Goal: Download file/media

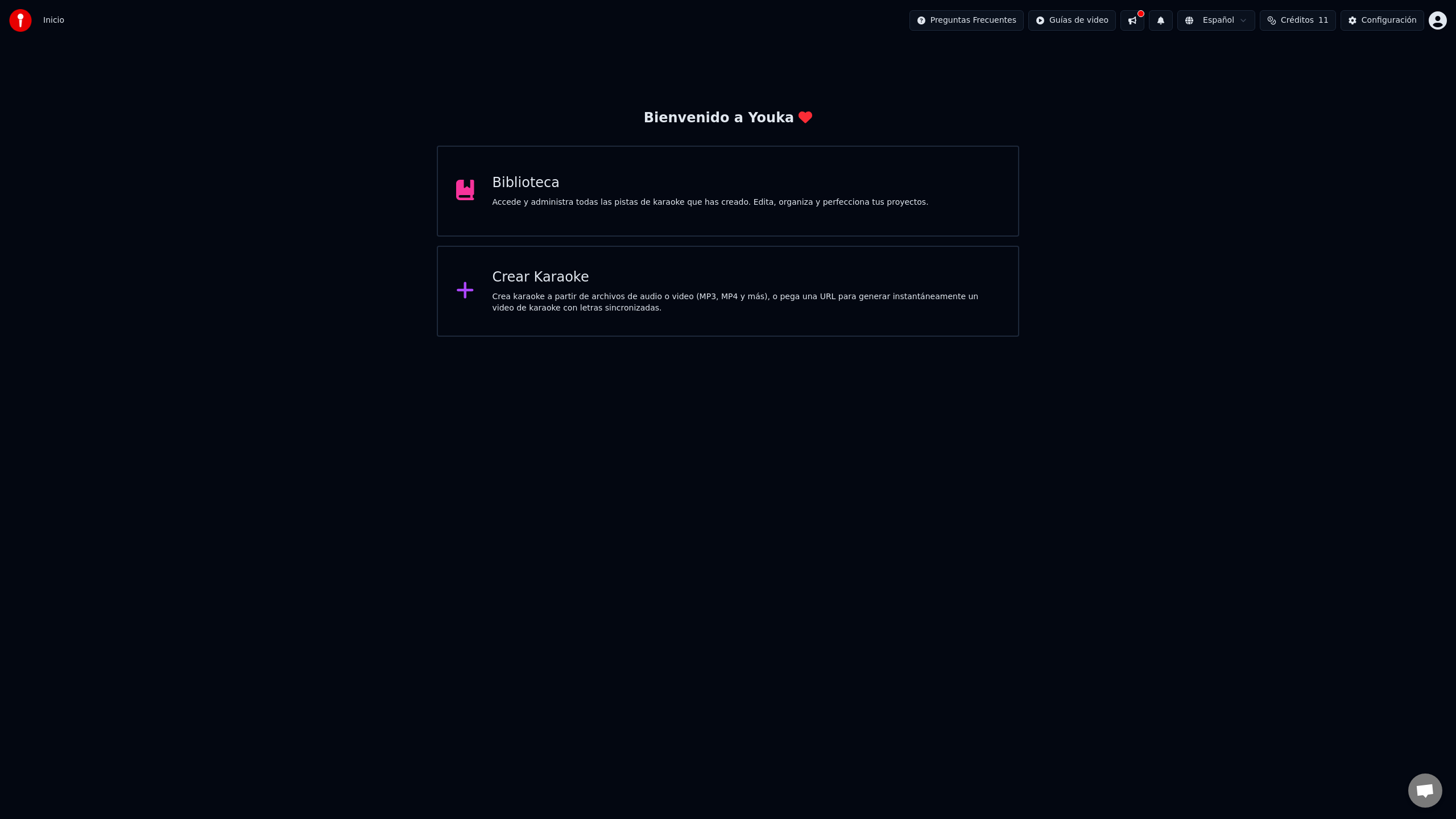
click at [563, 213] on div "Biblioteca Accede y administra todas las pistas de karaoke que has creado. Edit…" at bounding box center [727, 191] width 582 height 91
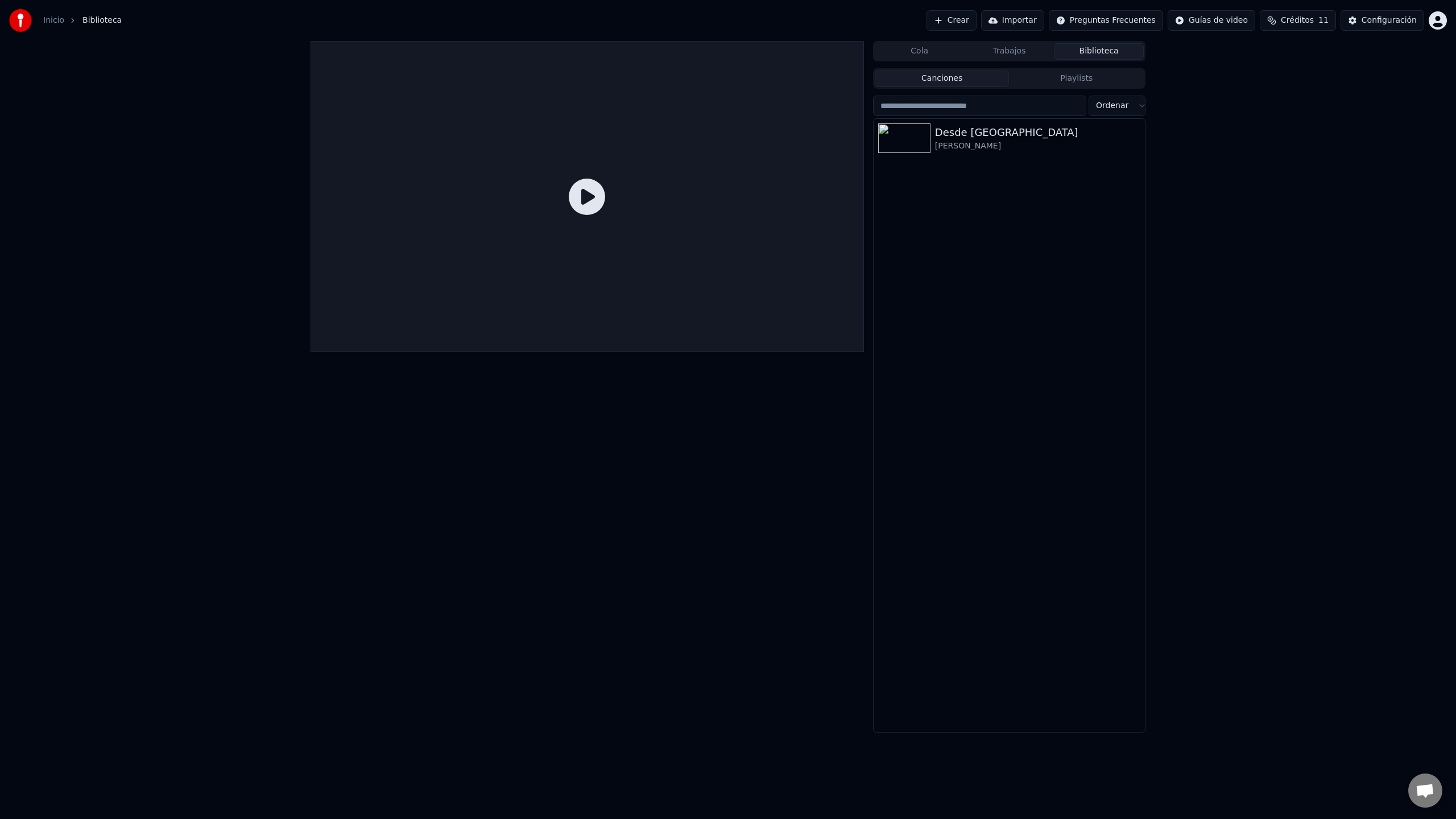
click at [580, 197] on icon at bounding box center [586, 196] width 36 height 36
click at [911, 148] on img at bounding box center [903, 138] width 52 height 30
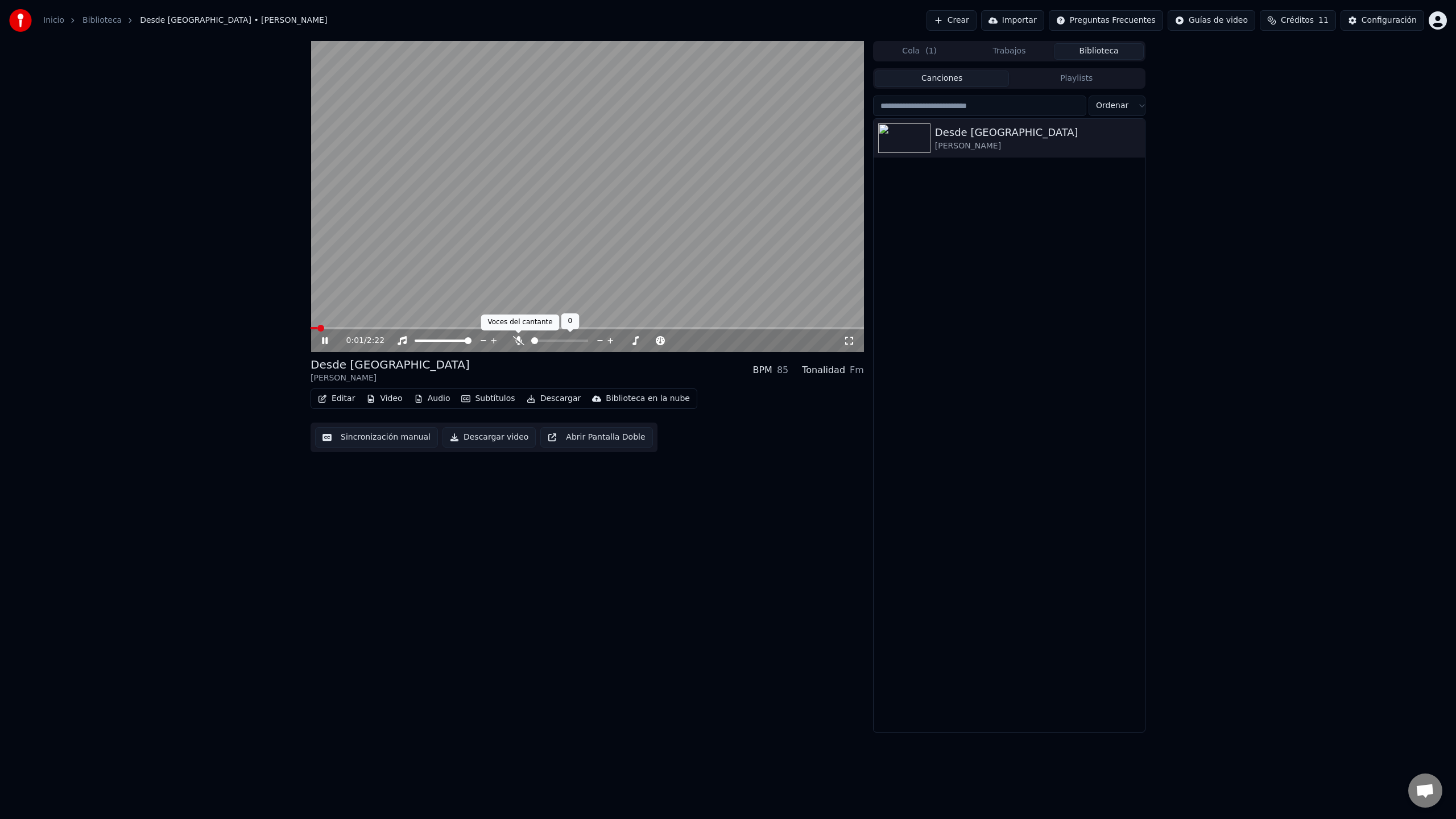
click at [514, 342] on icon at bounding box center [519, 340] width 12 height 9
click at [472, 344] on span at bounding box center [468, 340] width 7 height 7
click at [329, 339] on icon at bounding box center [332, 340] width 27 height 9
click at [322, 341] on icon at bounding box center [324, 341] width 7 height 8
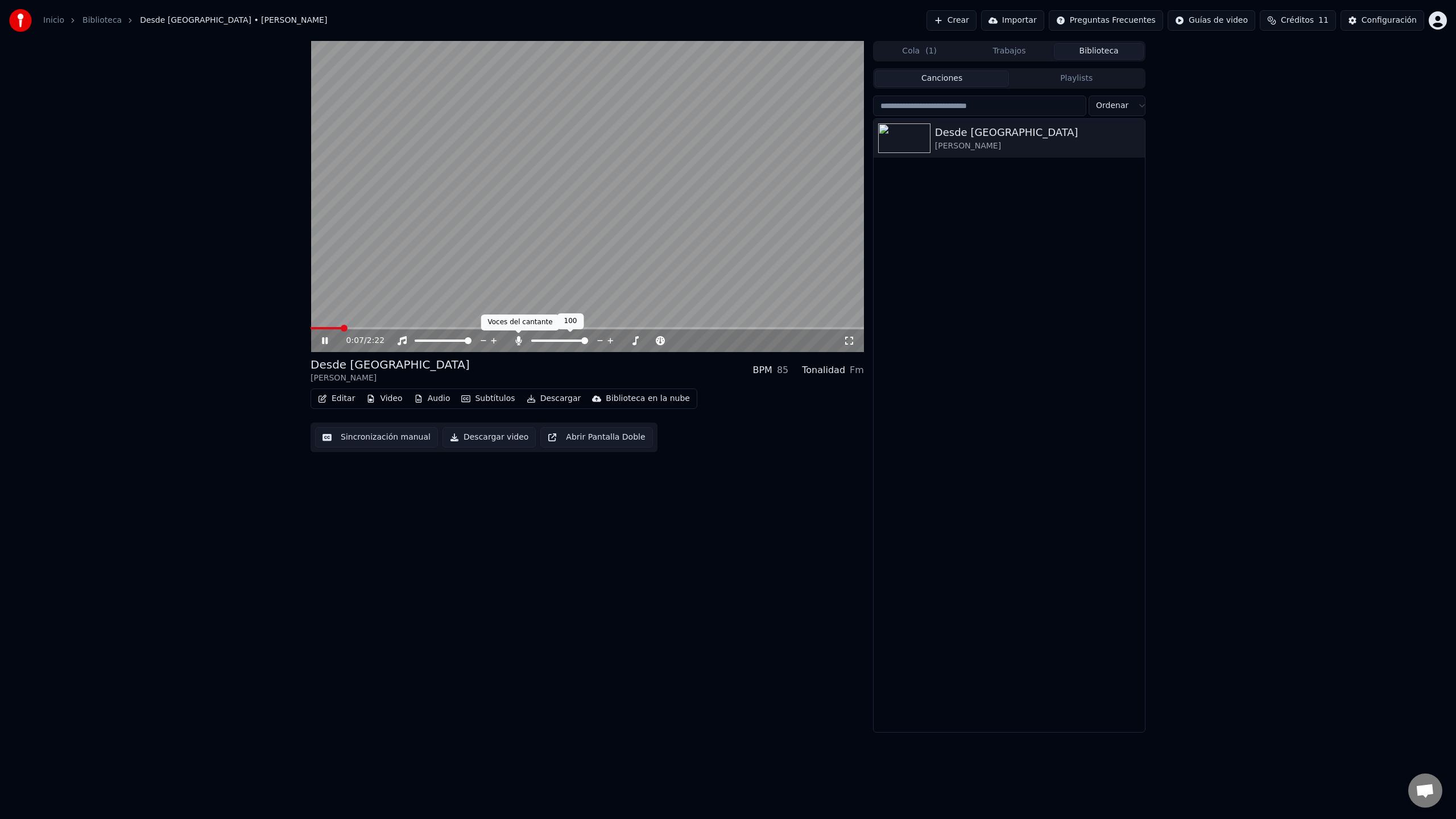
click at [519, 341] on icon at bounding box center [518, 340] width 6 height 9
click at [529, 341] on div at bounding box center [569, 341] width 92 height 12
click at [549, 344] on span at bounding box center [550, 340] width 7 height 7
click at [588, 341] on span at bounding box center [584, 340] width 7 height 7
click at [613, 341] on span at bounding box center [609, 340] width 7 height 7
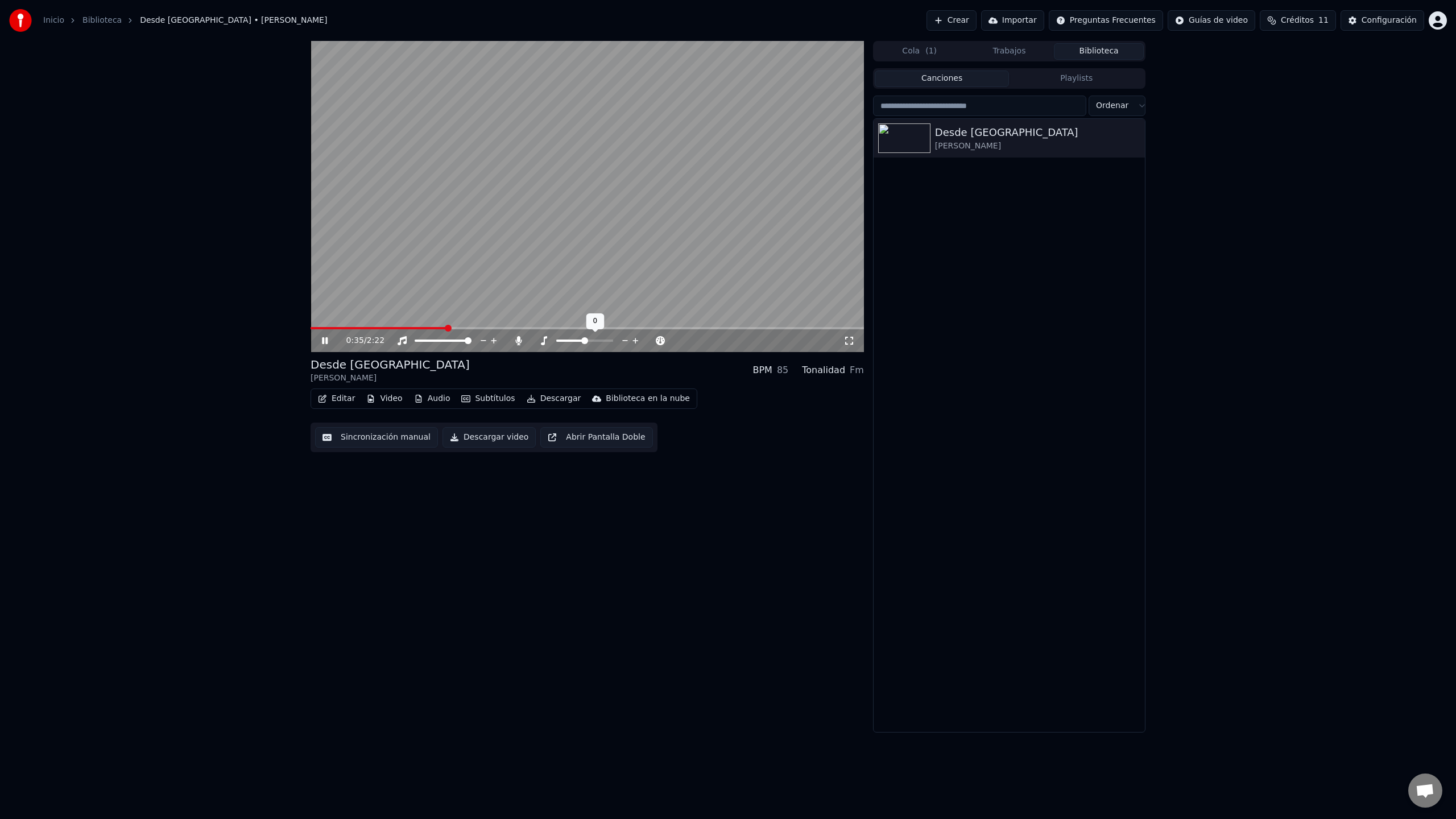
click at [584, 344] on span at bounding box center [584, 340] width 7 height 7
click at [572, 339] on icon at bounding box center [569, 340] width 12 height 9
click at [606, 341] on span at bounding box center [606, 340] width 7 height 7
click at [571, 344] on icon at bounding box center [568, 340] width 9 height 9
click at [609, 344] on span at bounding box center [609, 340] width 7 height 7
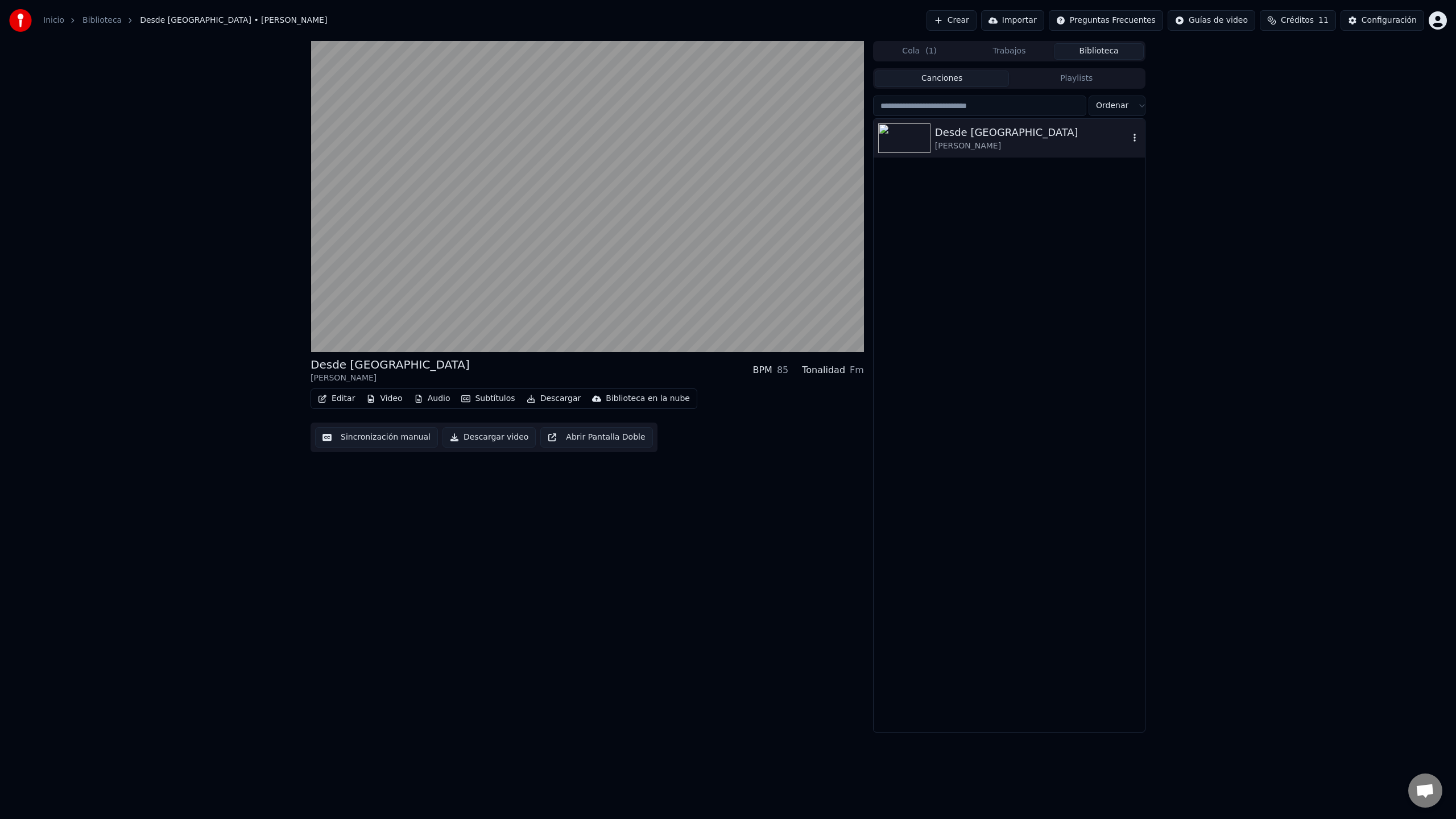
click at [1135, 141] on icon "button" at bounding box center [1135, 138] width 2 height 8
click at [947, 340] on div "Desde La [PERSON_NAME]" at bounding box center [1009, 426] width 271 height 613
click at [496, 442] on button "Descargar video" at bounding box center [489, 438] width 94 height 21
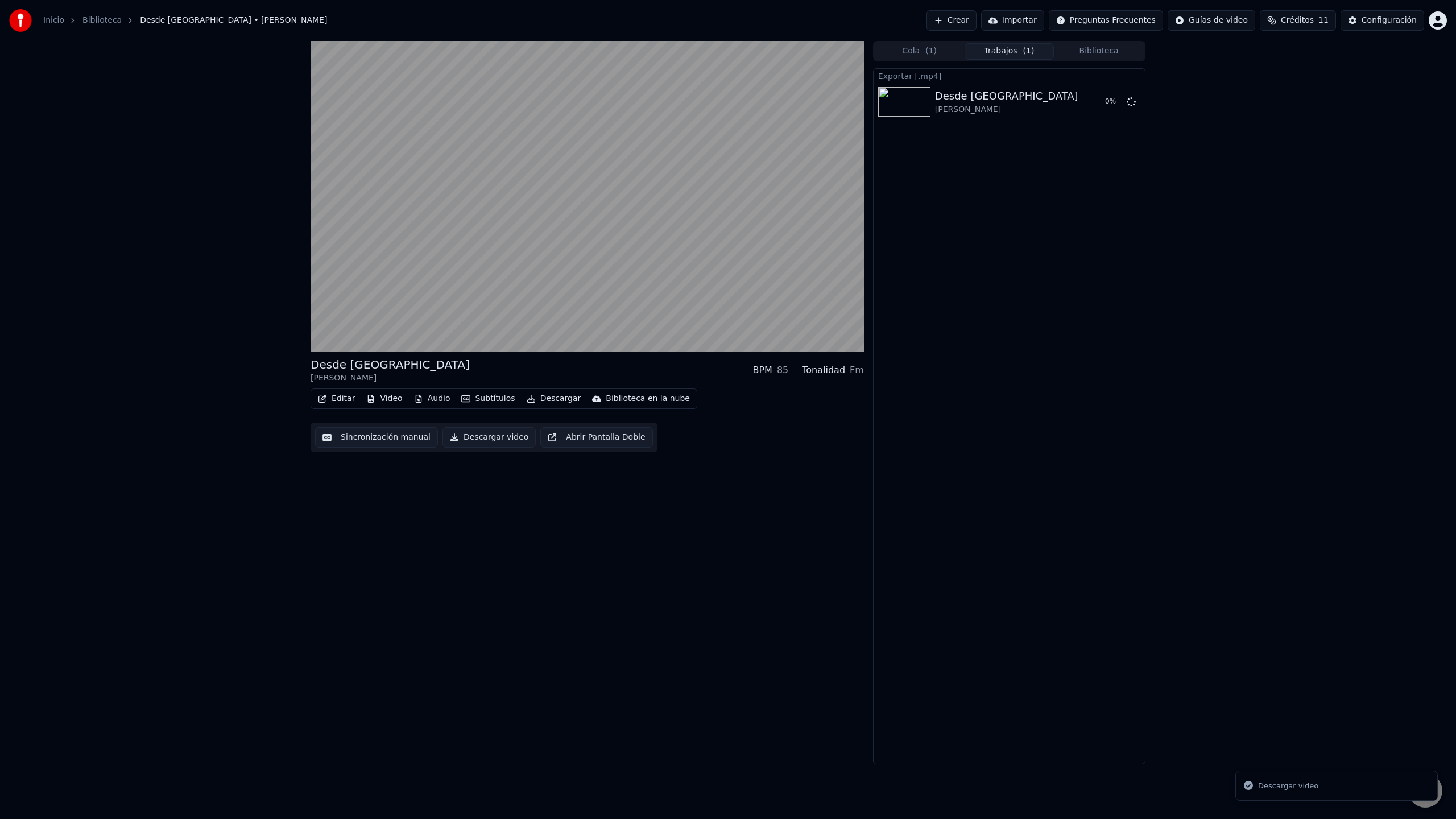
click at [425, 396] on button "Audio" at bounding box center [432, 399] width 45 height 16
click at [874, 398] on div "Exportar [.mp4] Desde La [PERSON_NAME] 0 %" at bounding box center [1009, 416] width 273 height 697
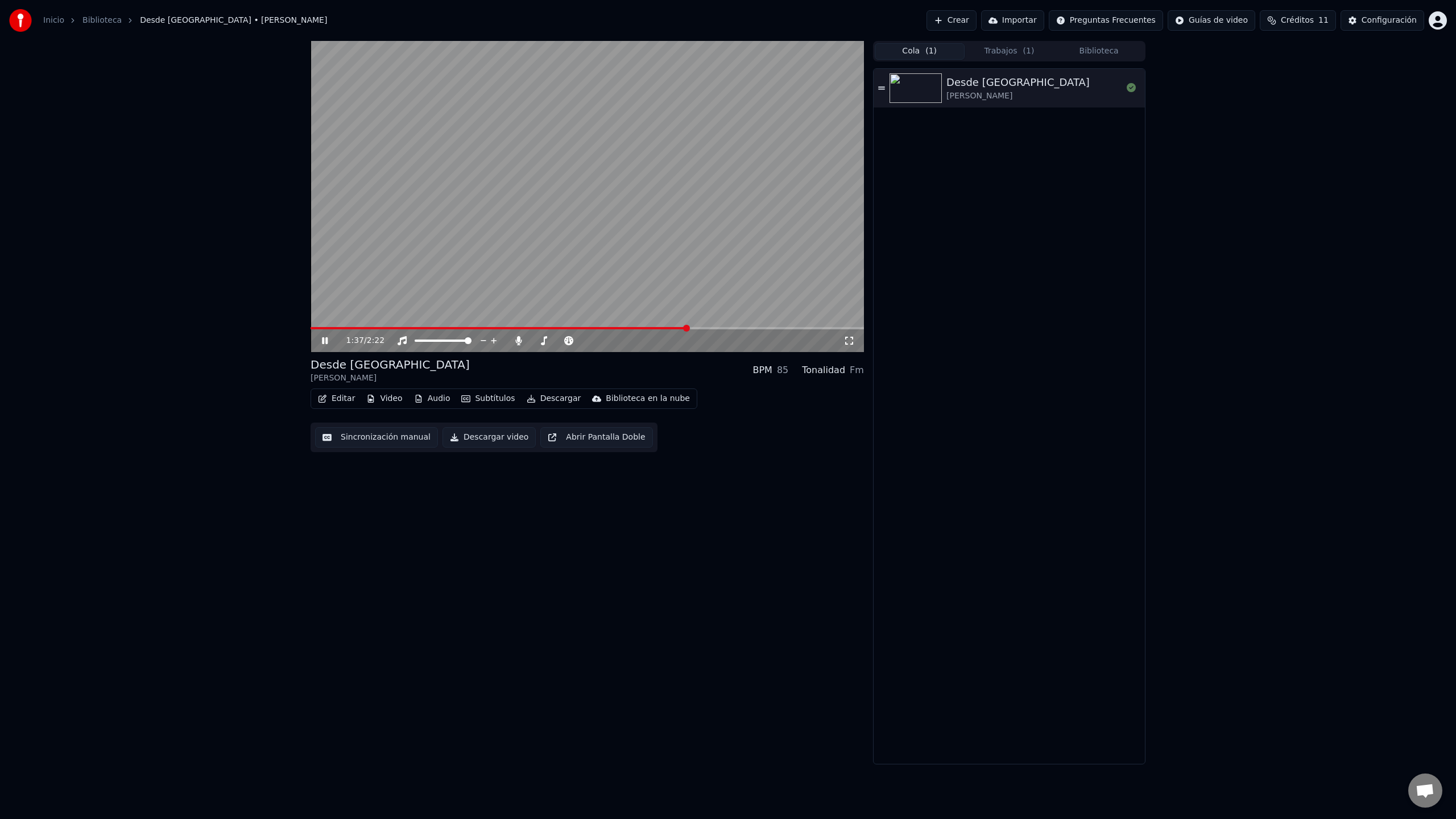
click at [909, 52] on button "Cola ( 1 )" at bounding box center [919, 51] width 90 height 17
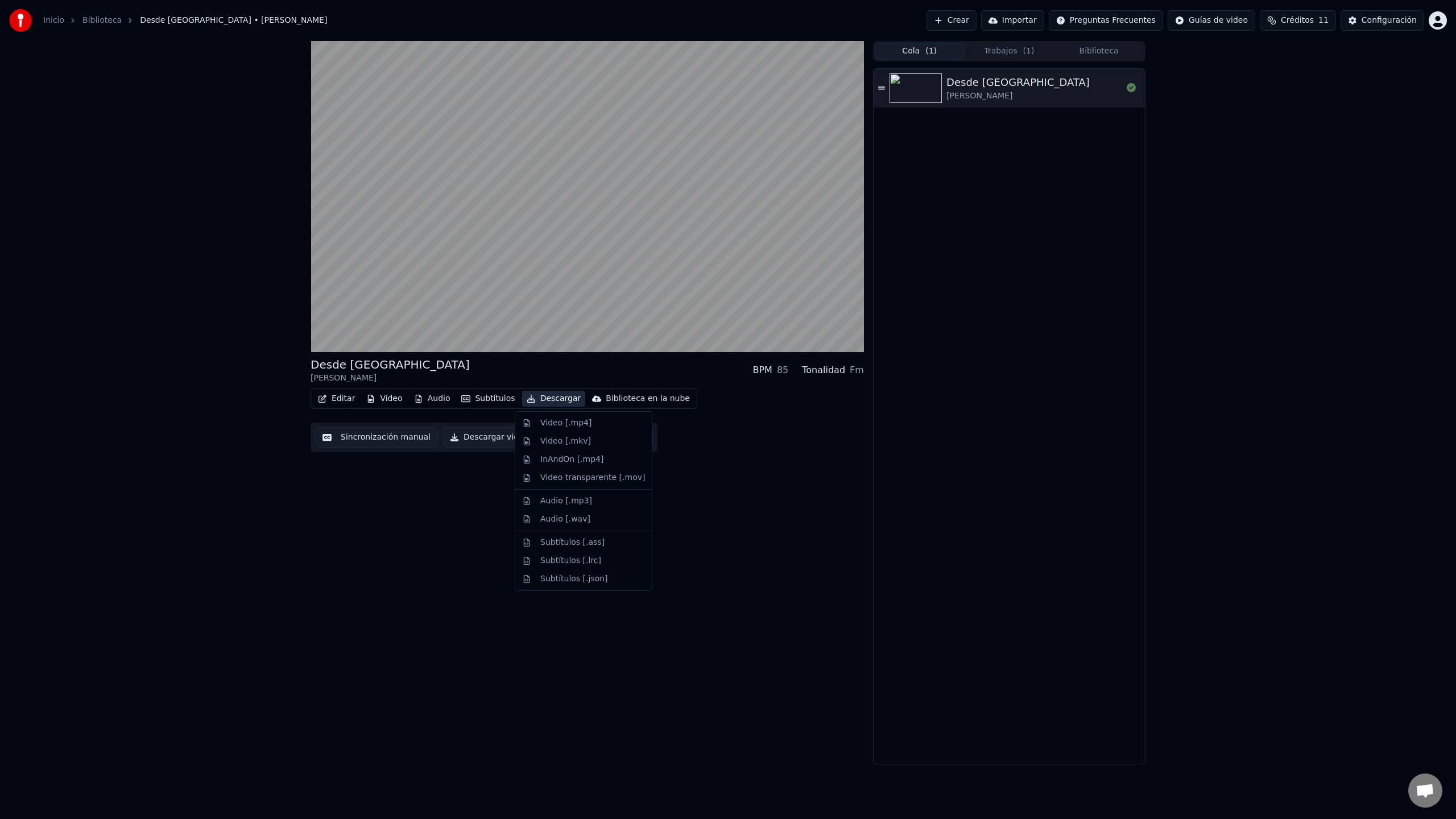
click at [562, 399] on button "Descargar" at bounding box center [554, 399] width 64 height 16
click at [585, 503] on div "Audio [.mp3]" at bounding box center [565, 502] width 52 height 12
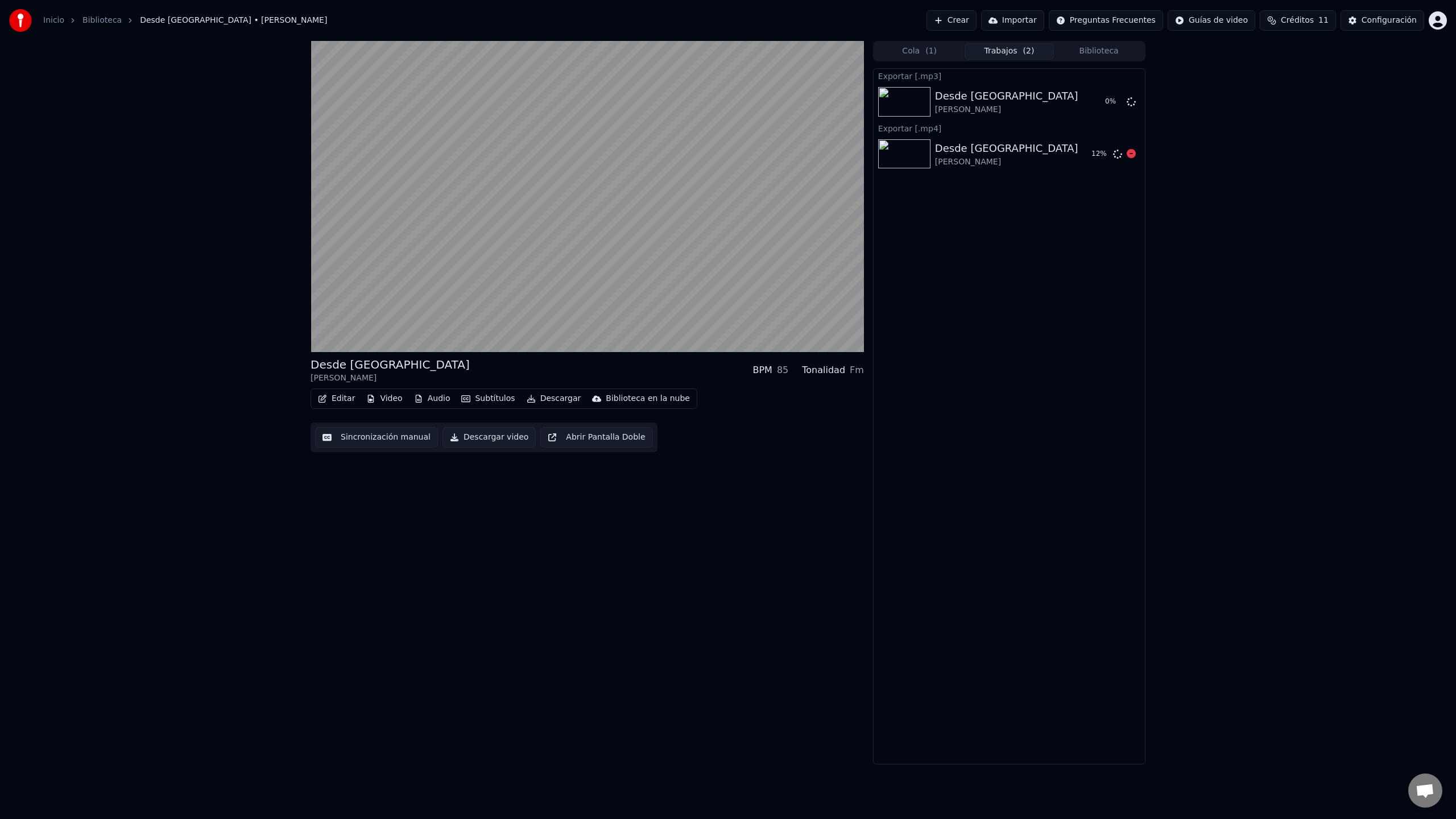
click at [980, 154] on div "Desde [GEOGRAPHIC_DATA]" at bounding box center [1006, 149] width 143 height 16
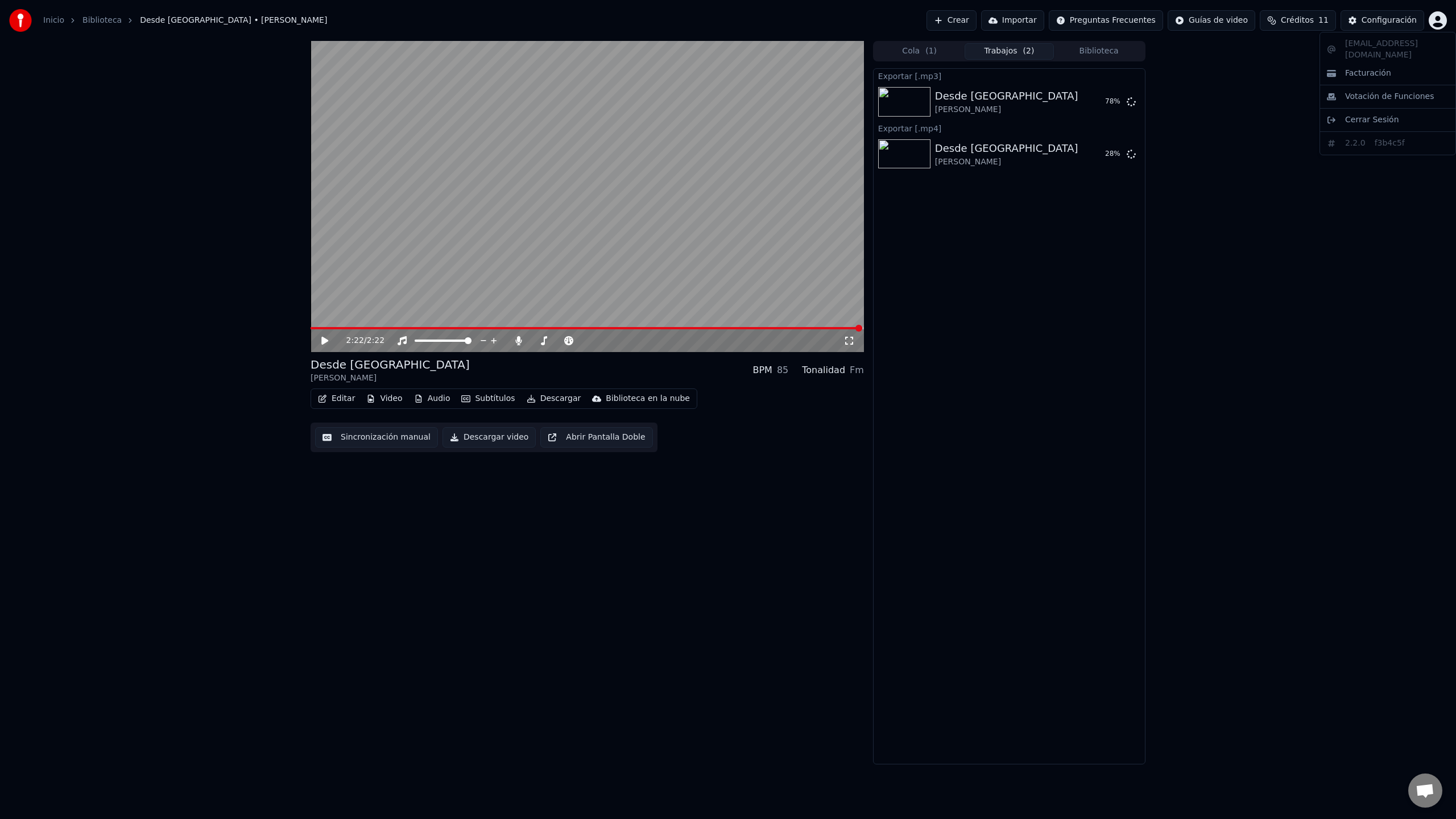
click at [1433, 24] on html "Inicio Biblioteca Desde [GEOGRAPHIC_DATA][PERSON_NAME] Crear Importar Preguntas…" at bounding box center [728, 409] width 1456 height 819
click at [1103, 100] on html "Inicio Biblioteca Desde [GEOGRAPHIC_DATA][PERSON_NAME] Crear Importar Preguntas…" at bounding box center [728, 409] width 1456 height 819
click at [1102, 103] on button "Mostrar" at bounding box center [1096, 102] width 50 height 21
